Goal: Information Seeking & Learning: Learn about a topic

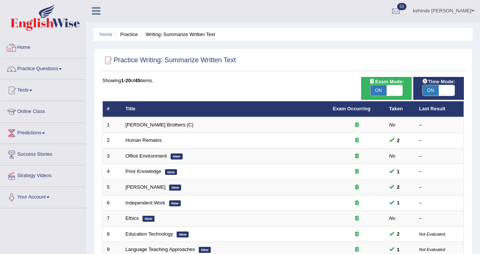
click at [33, 48] on link "Home" at bounding box center [43, 46] width 86 height 19
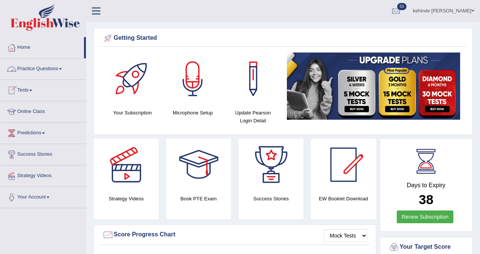
click at [41, 71] on link "Practice Questions" at bounding box center [43, 68] width 86 height 19
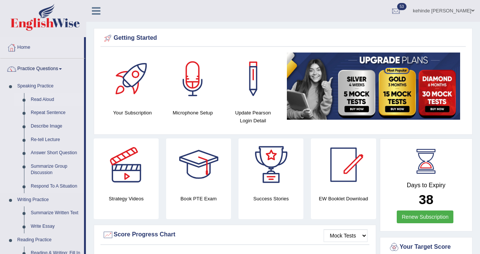
click at [43, 98] on link "Read Aloud" at bounding box center [55, 100] width 57 height 14
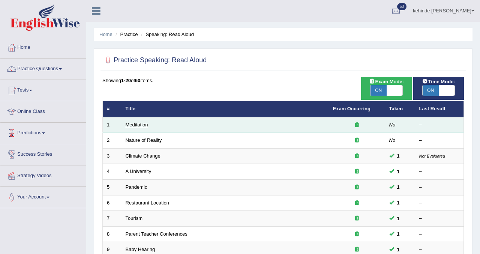
click at [136, 123] on link "Meditation" at bounding box center [137, 125] width 23 height 6
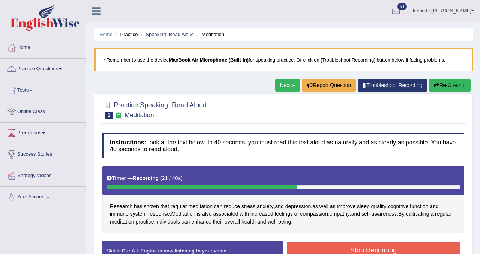
click at [311, 248] on button "Stop Recording" at bounding box center [373, 250] width 173 height 17
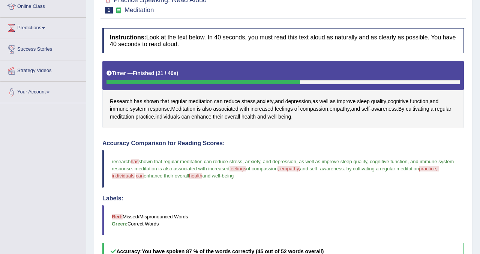
scroll to position [75, 0]
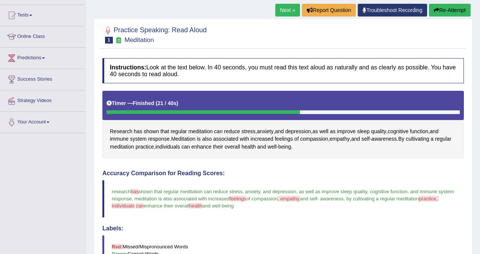
click at [280, 10] on link "Next »" at bounding box center [287, 10] width 25 height 13
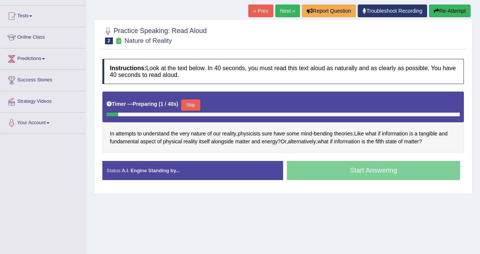
scroll to position [75, 0]
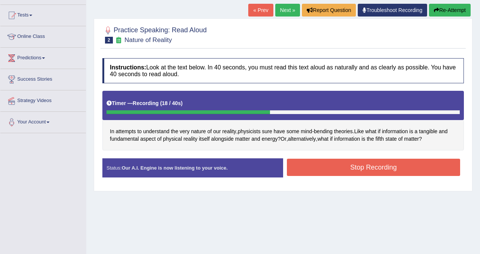
click at [317, 174] on button "Stop Recording" at bounding box center [373, 167] width 173 height 17
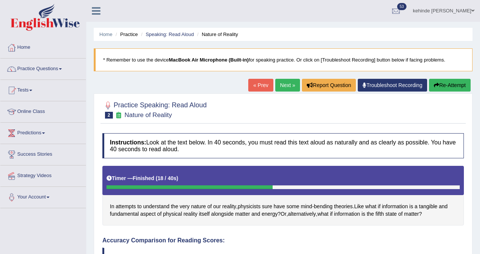
scroll to position [0, 0]
click at [282, 85] on link "Next »" at bounding box center [287, 85] width 25 height 13
